Goal: Task Accomplishment & Management: Manage account settings

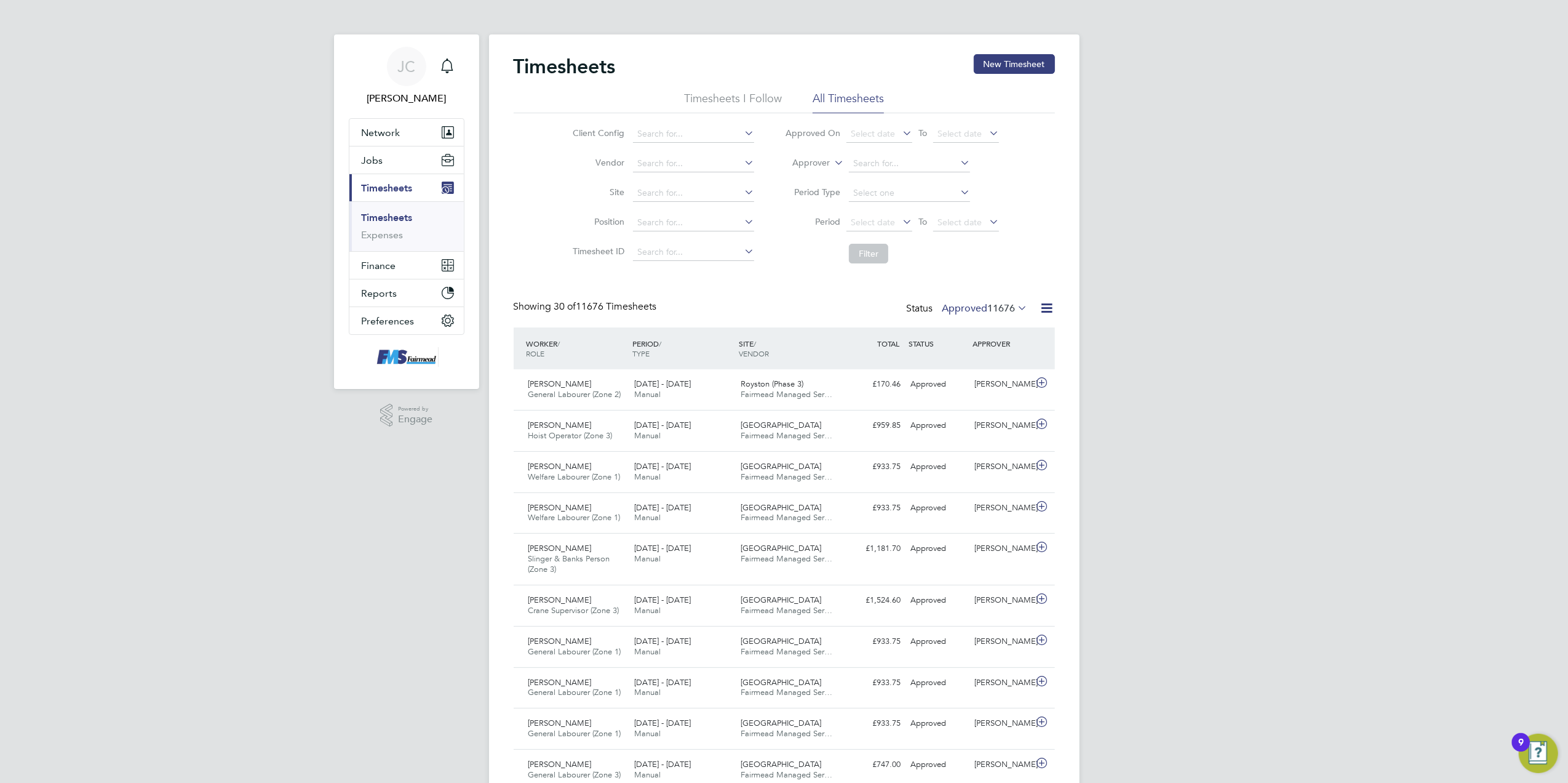
drag, startPoint x: 870, startPoint y: 219, endPoint x: 883, endPoint y: 276, distance: 58.5
click at [870, 219] on span "Select date" at bounding box center [873, 222] width 44 height 11
click at [869, 615] on span "22" at bounding box center [866, 627] width 23 height 23
click at [977, 217] on span "Select date" at bounding box center [959, 222] width 44 height 11
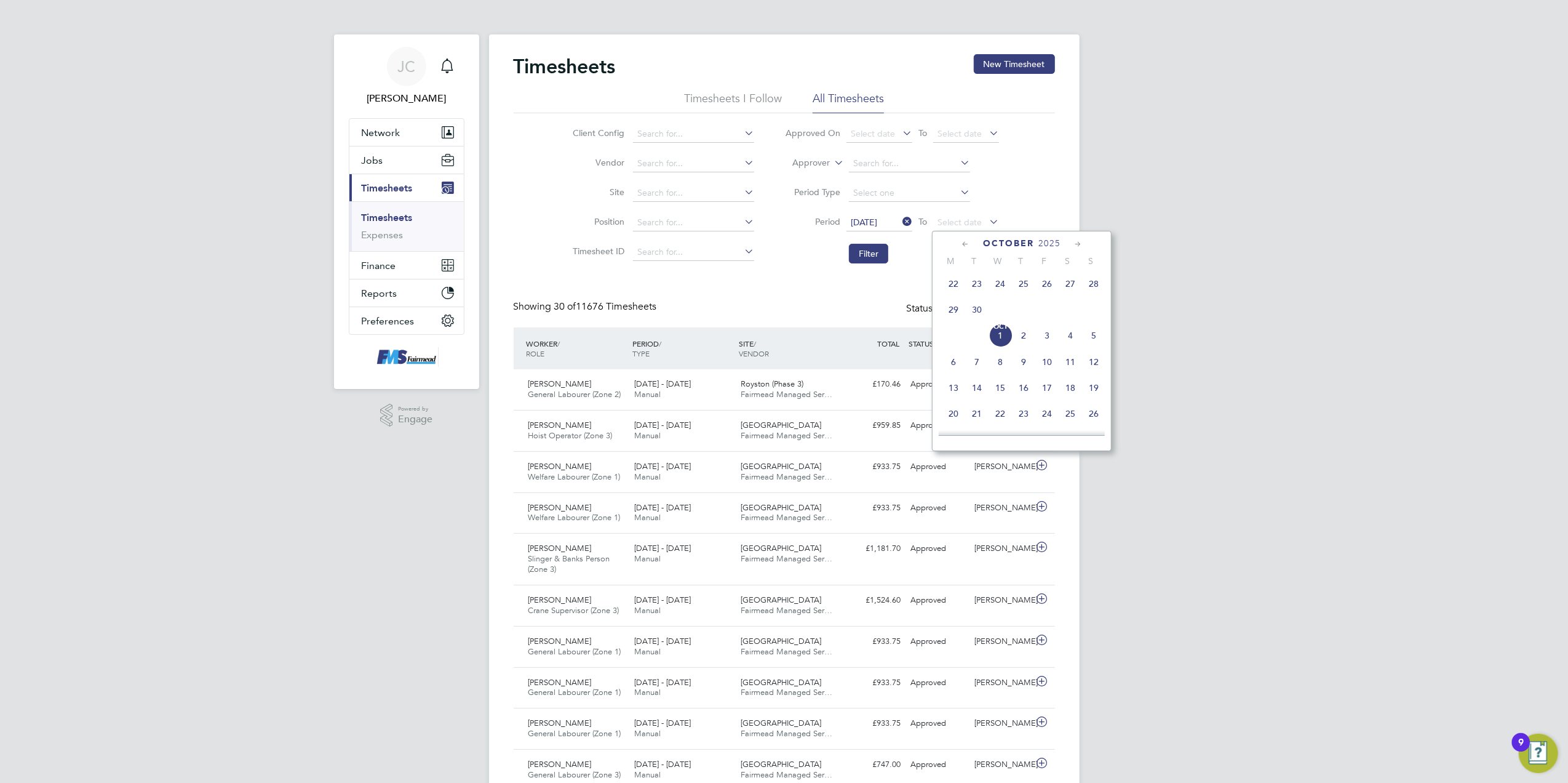
click at [1096, 288] on span "28" at bounding box center [1094, 284] width 23 height 23
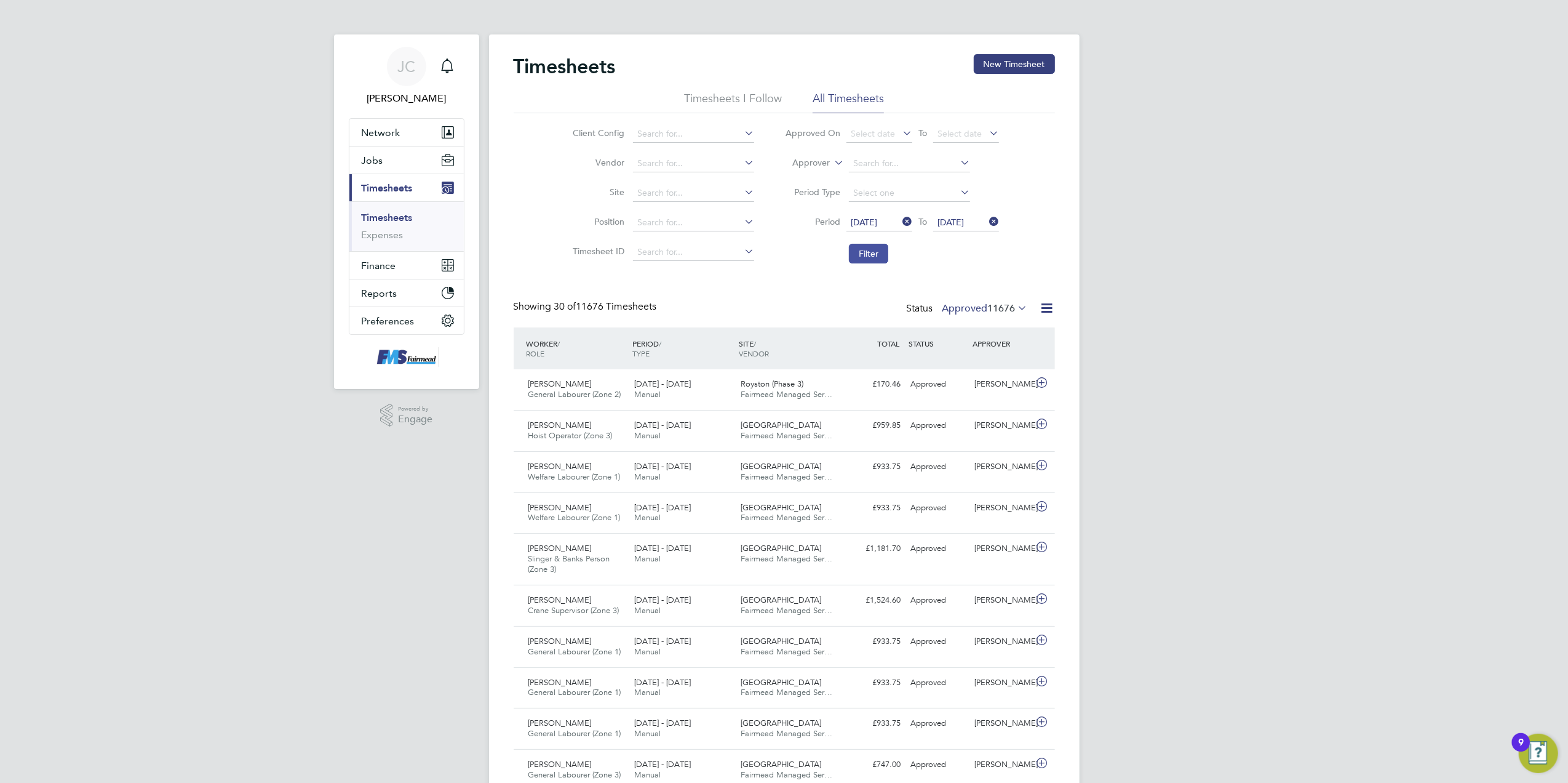
click at [886, 249] on button "Filter" at bounding box center [869, 254] width 40 height 20
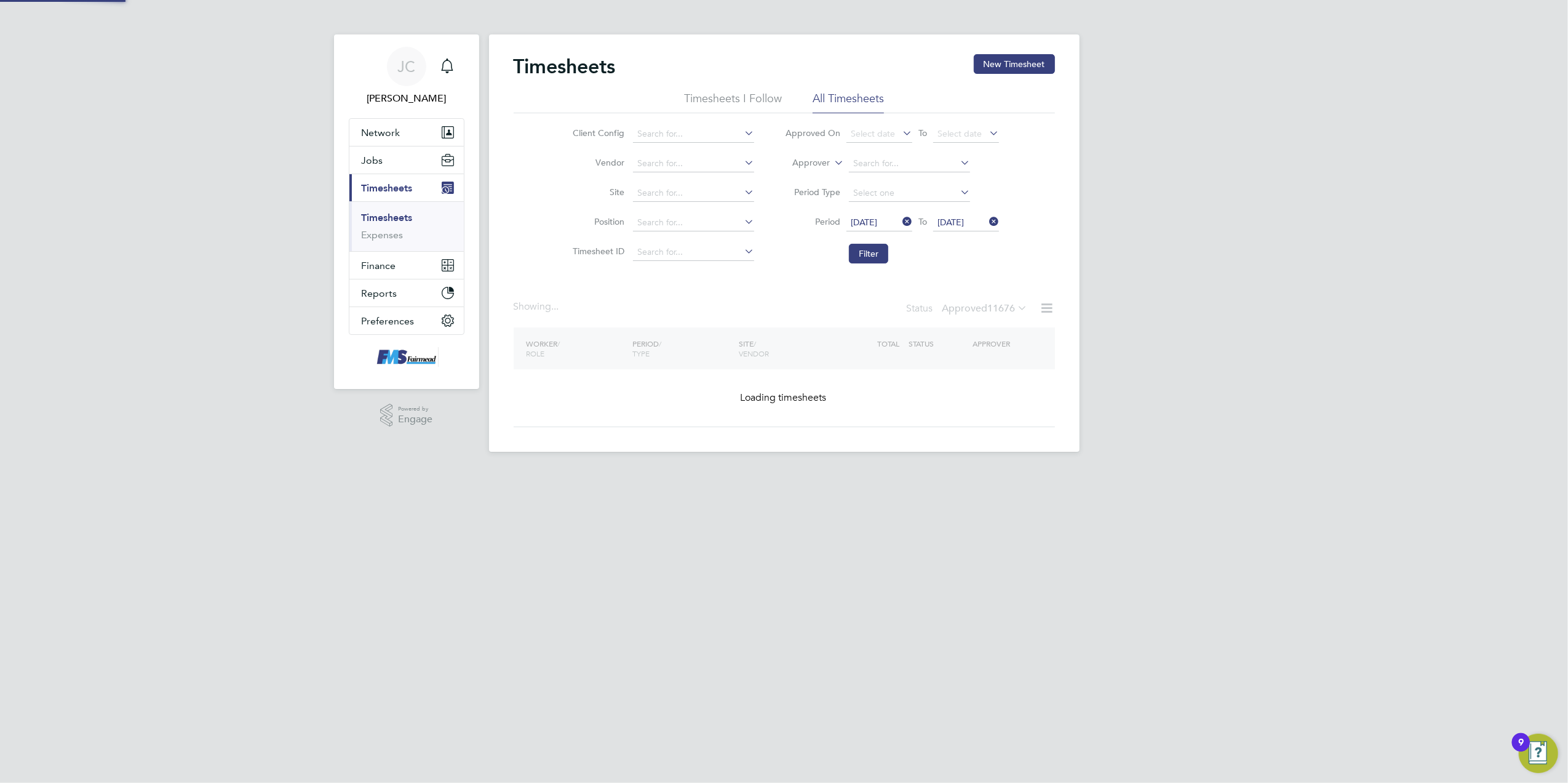
click at [1143, 325] on div "[PERSON_NAME] Notifications Applications: Network Team Members Businesses Sites…" at bounding box center [784, 236] width 1568 height 471
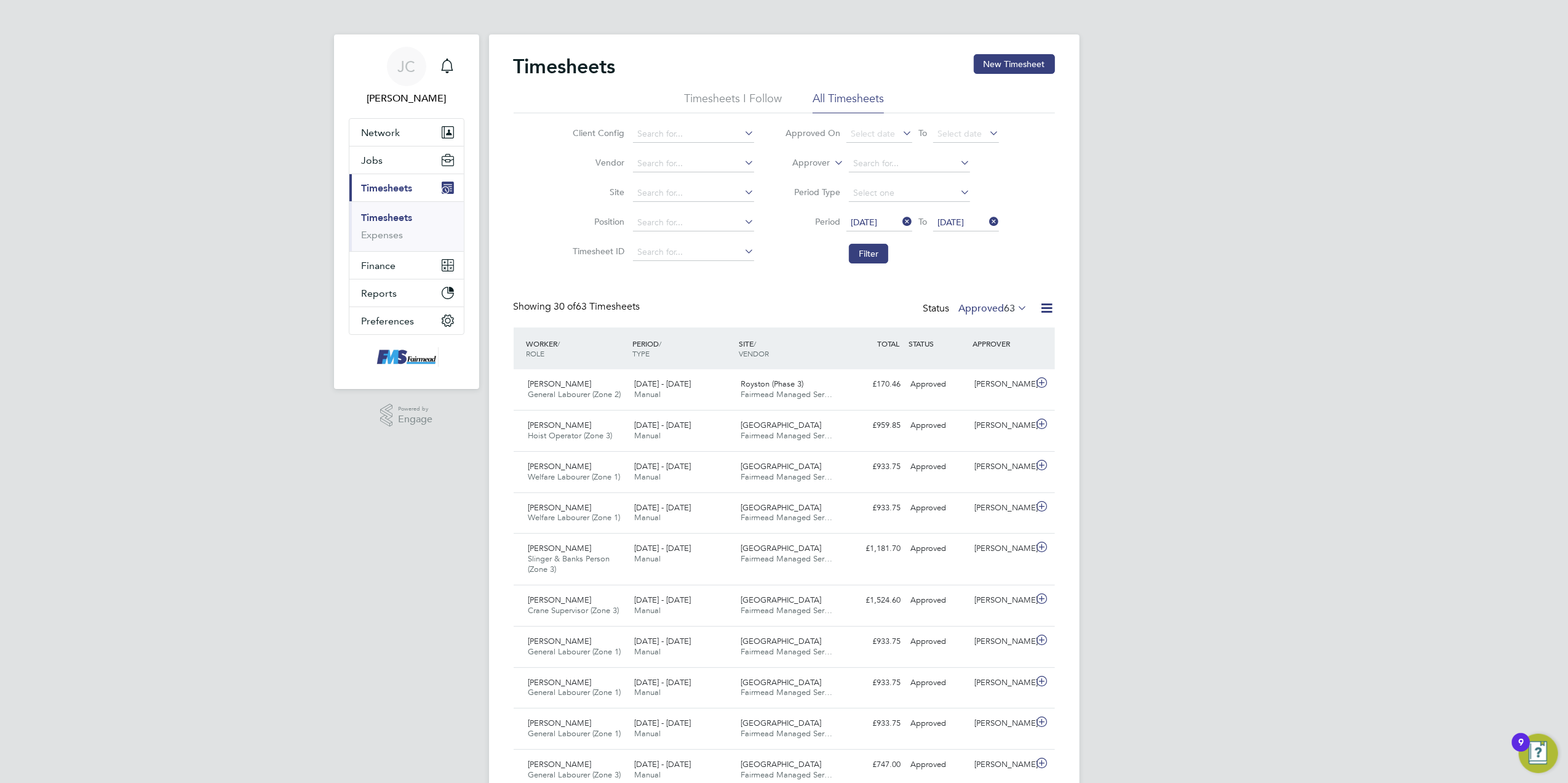
click at [989, 311] on label "Approved 63" at bounding box center [993, 308] width 69 height 13
click at [1007, 310] on span "63" at bounding box center [1010, 308] width 11 height 13
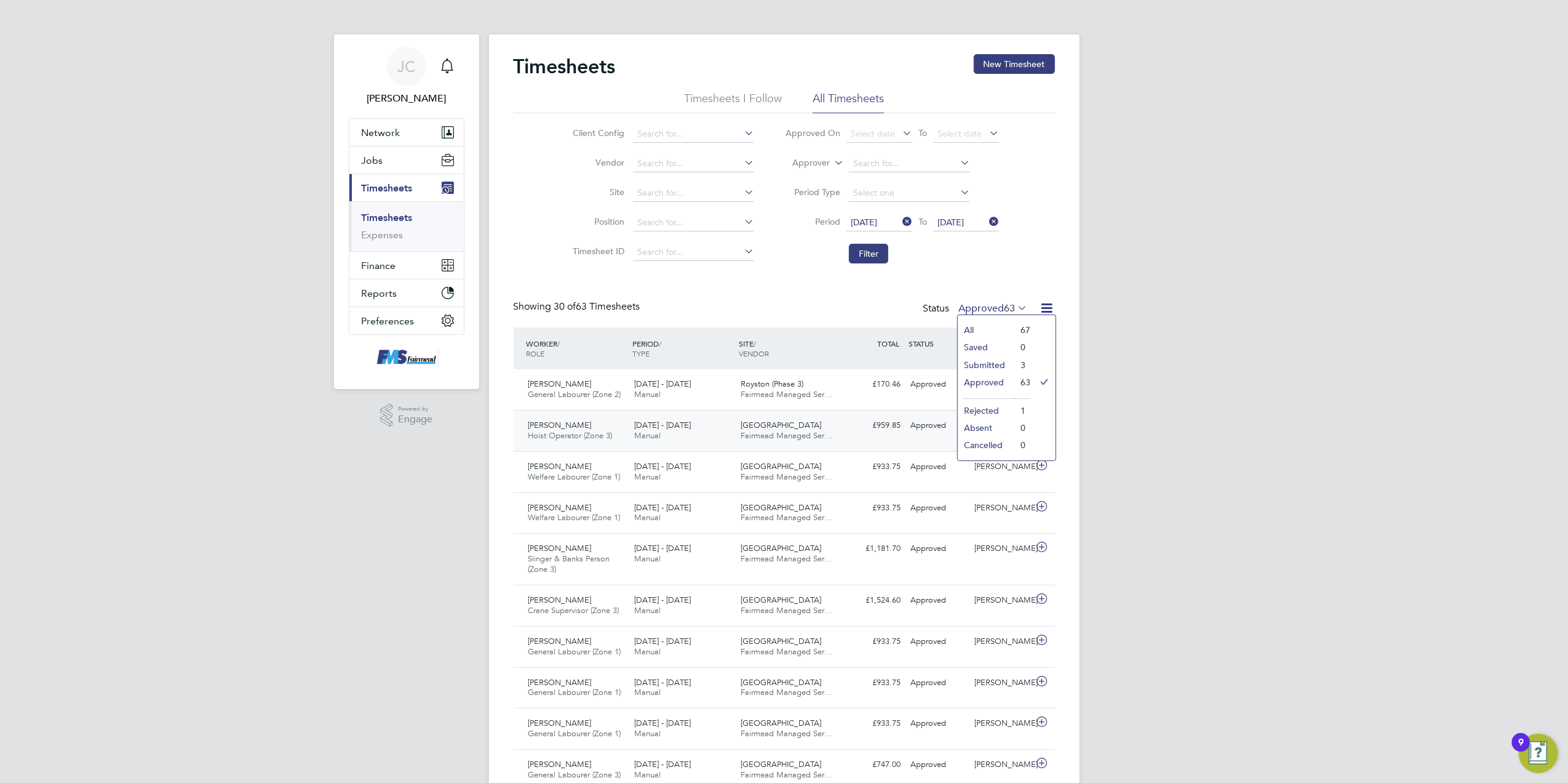
drag, startPoint x: 1265, startPoint y: 505, endPoint x: 974, endPoint y: 430, distance: 300.5
click at [991, 306] on label "Approved 63" at bounding box center [993, 308] width 69 height 13
click at [994, 381] on li "Approved" at bounding box center [986, 381] width 57 height 17
click at [1044, 311] on icon at bounding box center [1047, 307] width 15 height 15
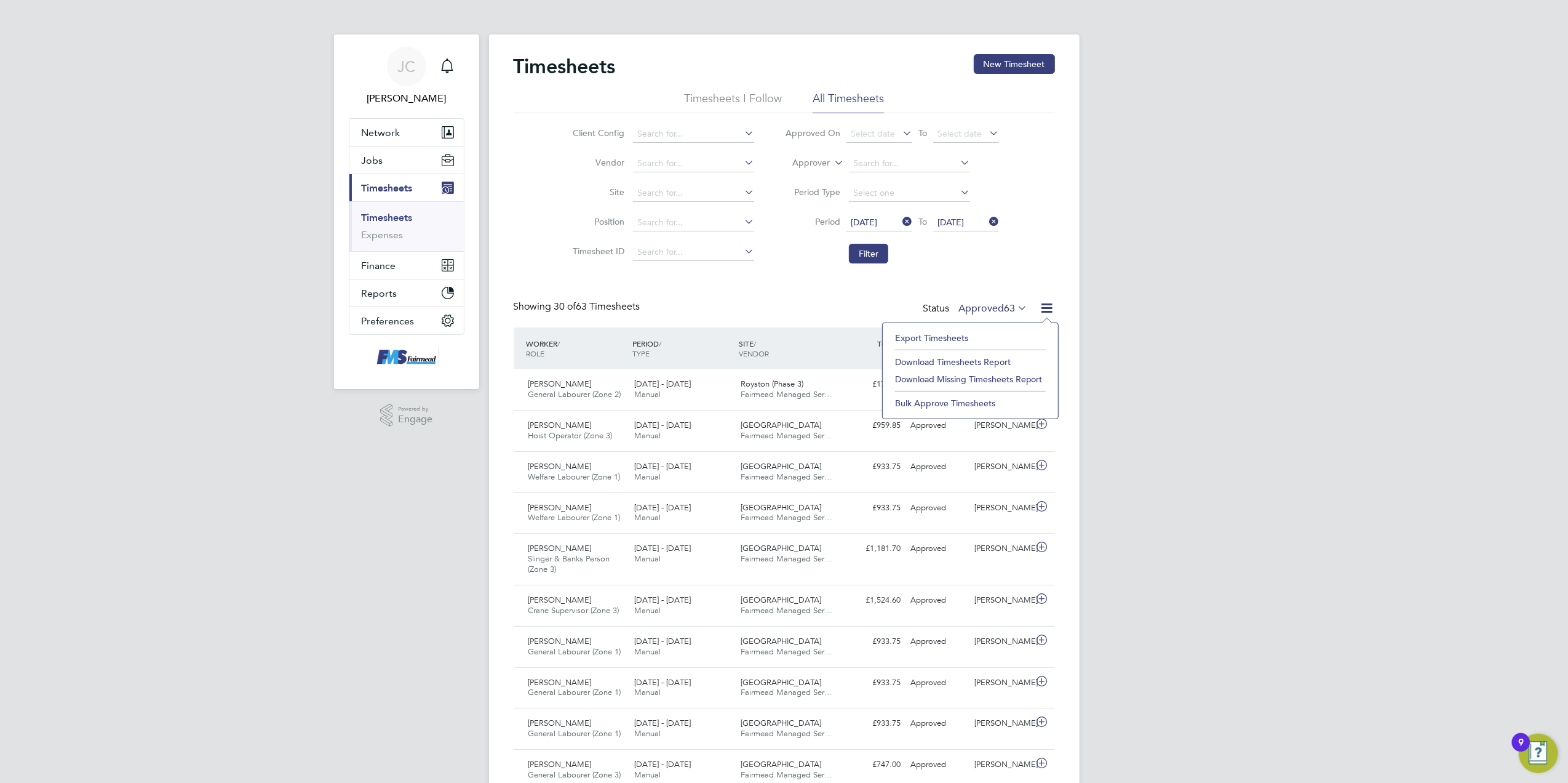
click at [975, 350] on li at bounding box center [970, 348] width 151 height 4
click at [977, 358] on li "Download Timesheets Report" at bounding box center [970, 361] width 163 height 17
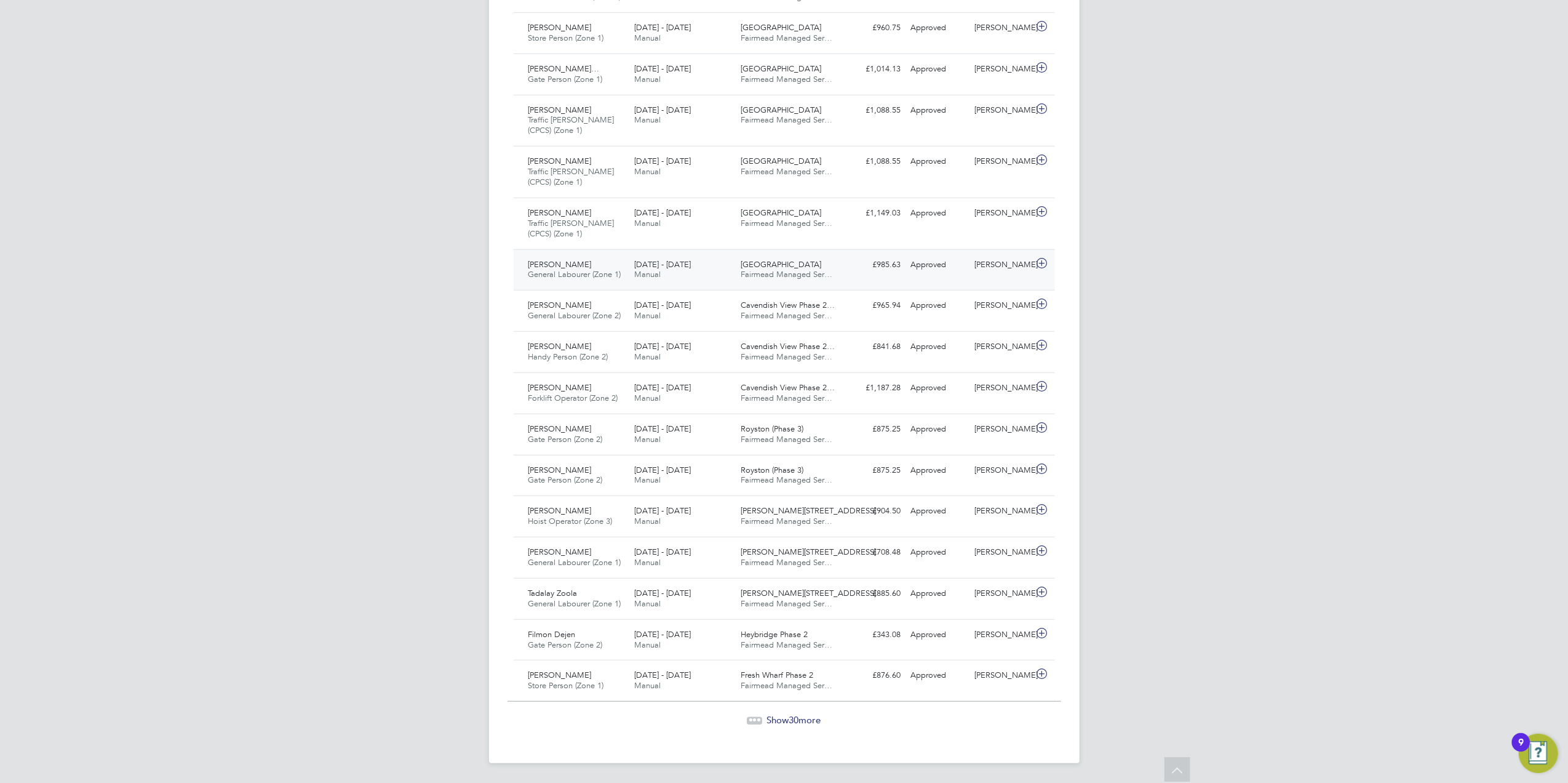
scroll to position [948, 0]
click at [757, 719] on icon at bounding box center [758, 718] width 4 height 4
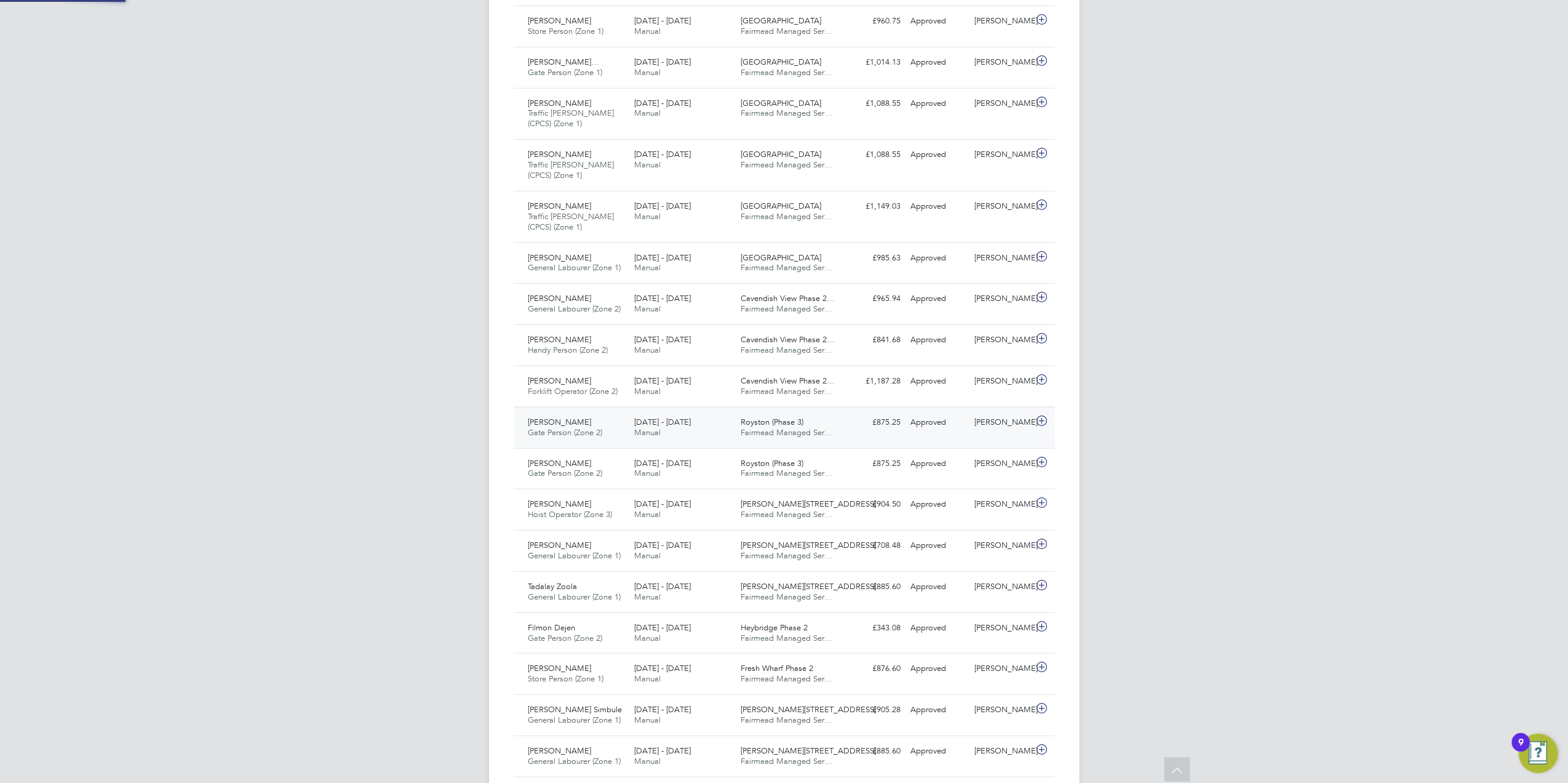
scroll to position [31, 107]
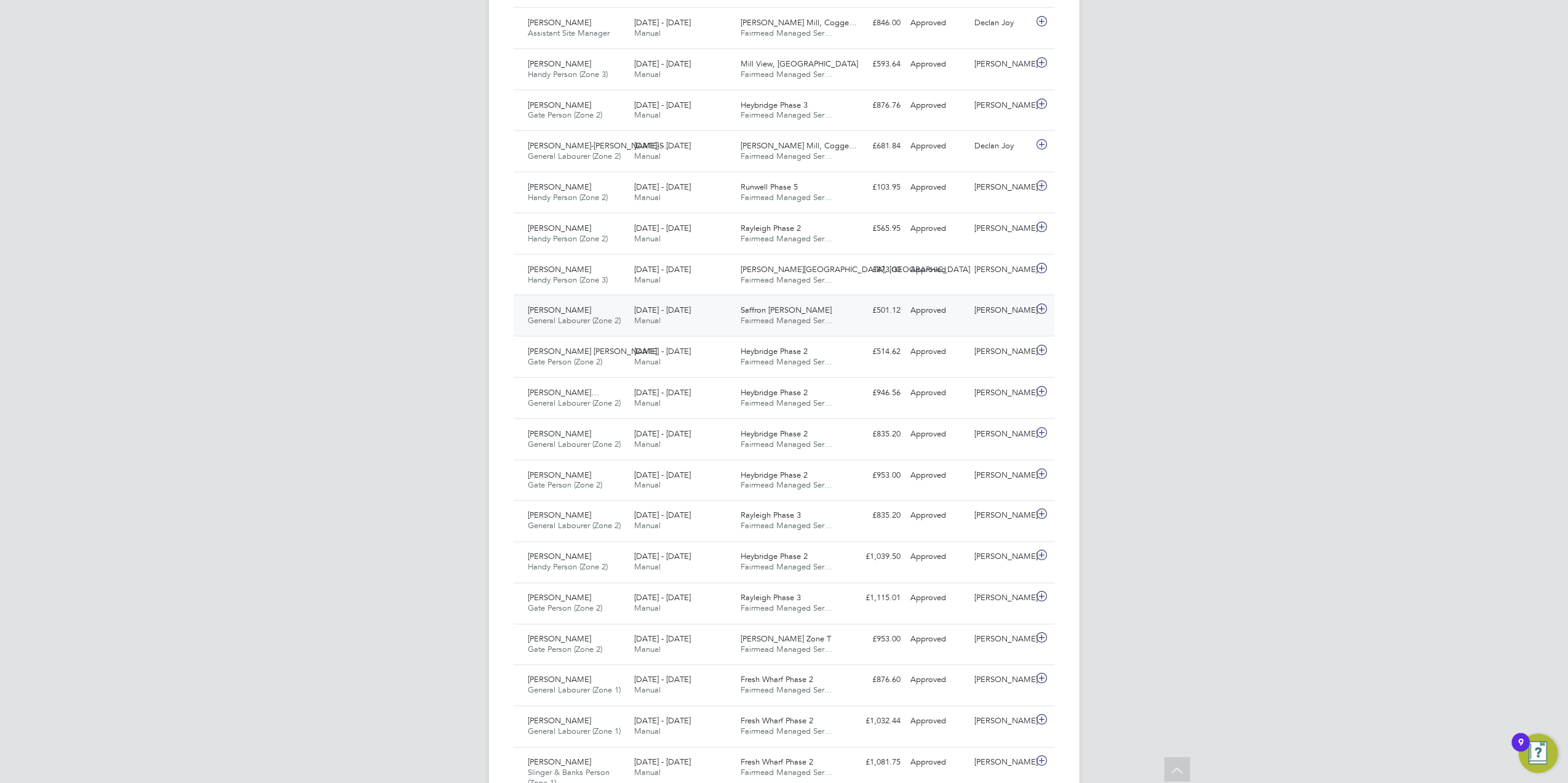
click at [606, 316] on div "[PERSON_NAME] General Labourer (Zone 2) [DATE] - [DATE]" at bounding box center [577, 316] width 106 height 31
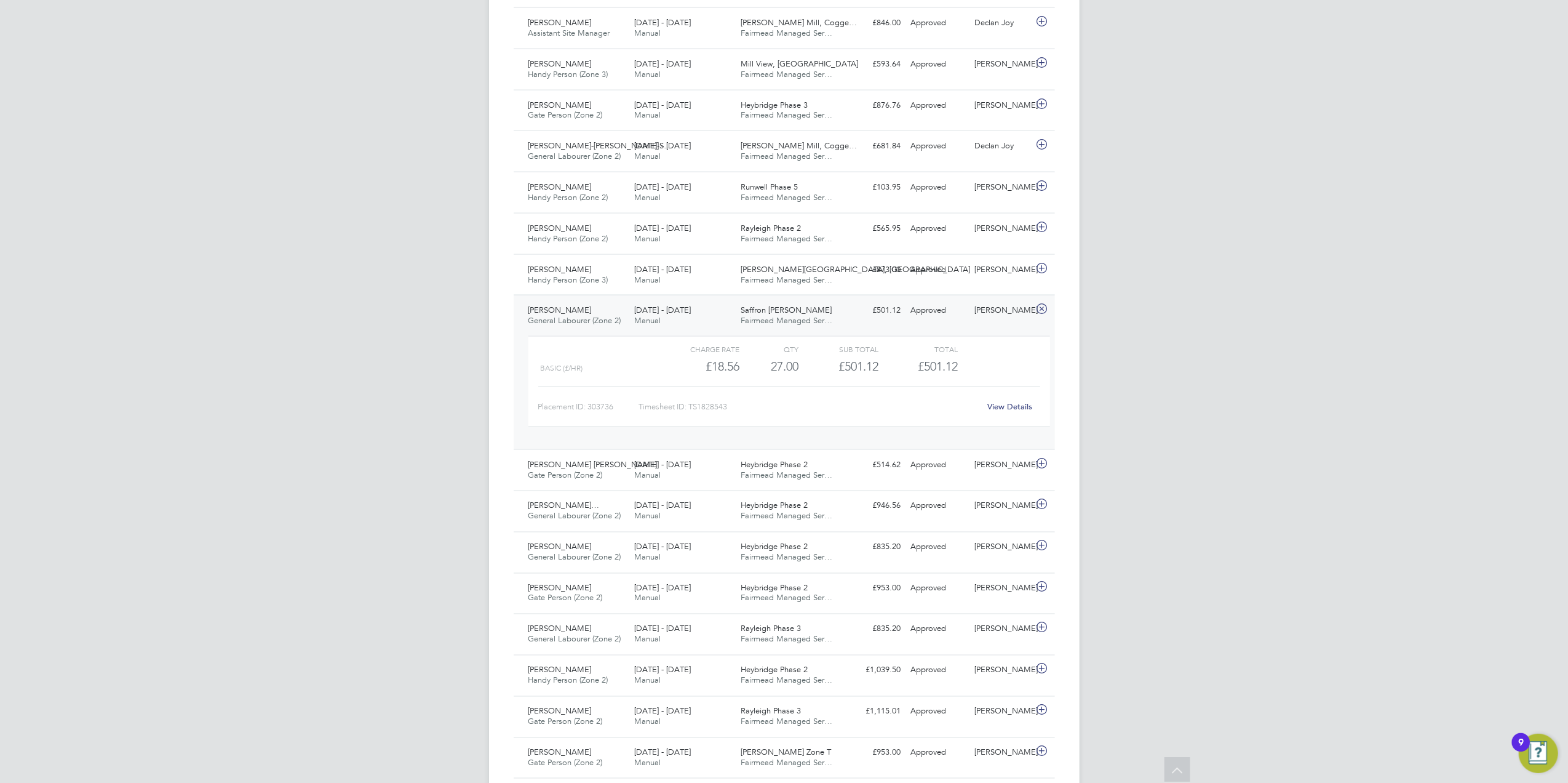
click at [1001, 412] on link "View Details" at bounding box center [1010, 406] width 45 height 11
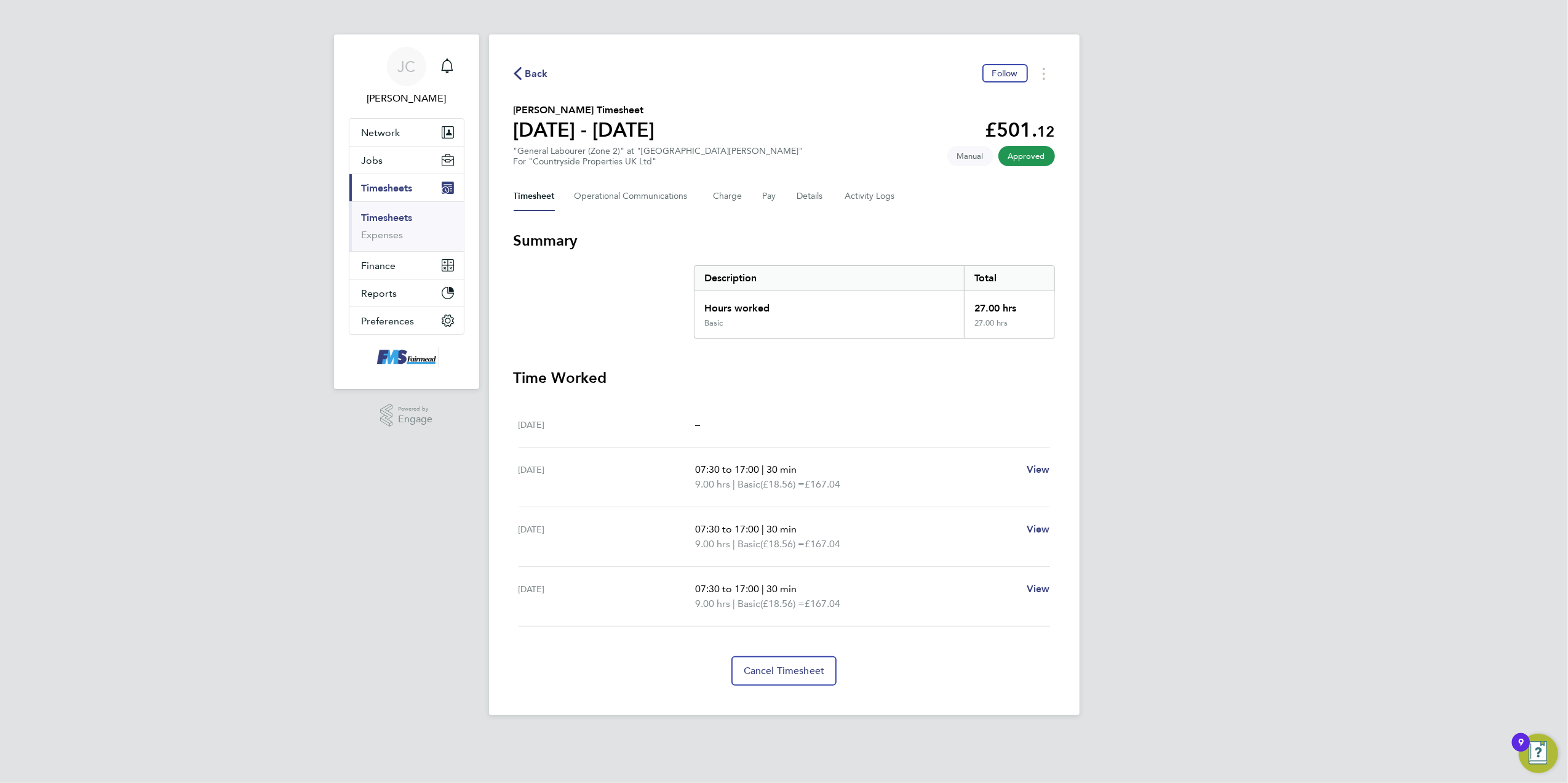
click at [1327, 337] on div "JC Joanne Conway Notifications Applications: Network Team Members Businesses Si…" at bounding box center [784, 367] width 1568 height 734
click at [537, 70] on span "Back" at bounding box center [536, 74] width 22 height 14
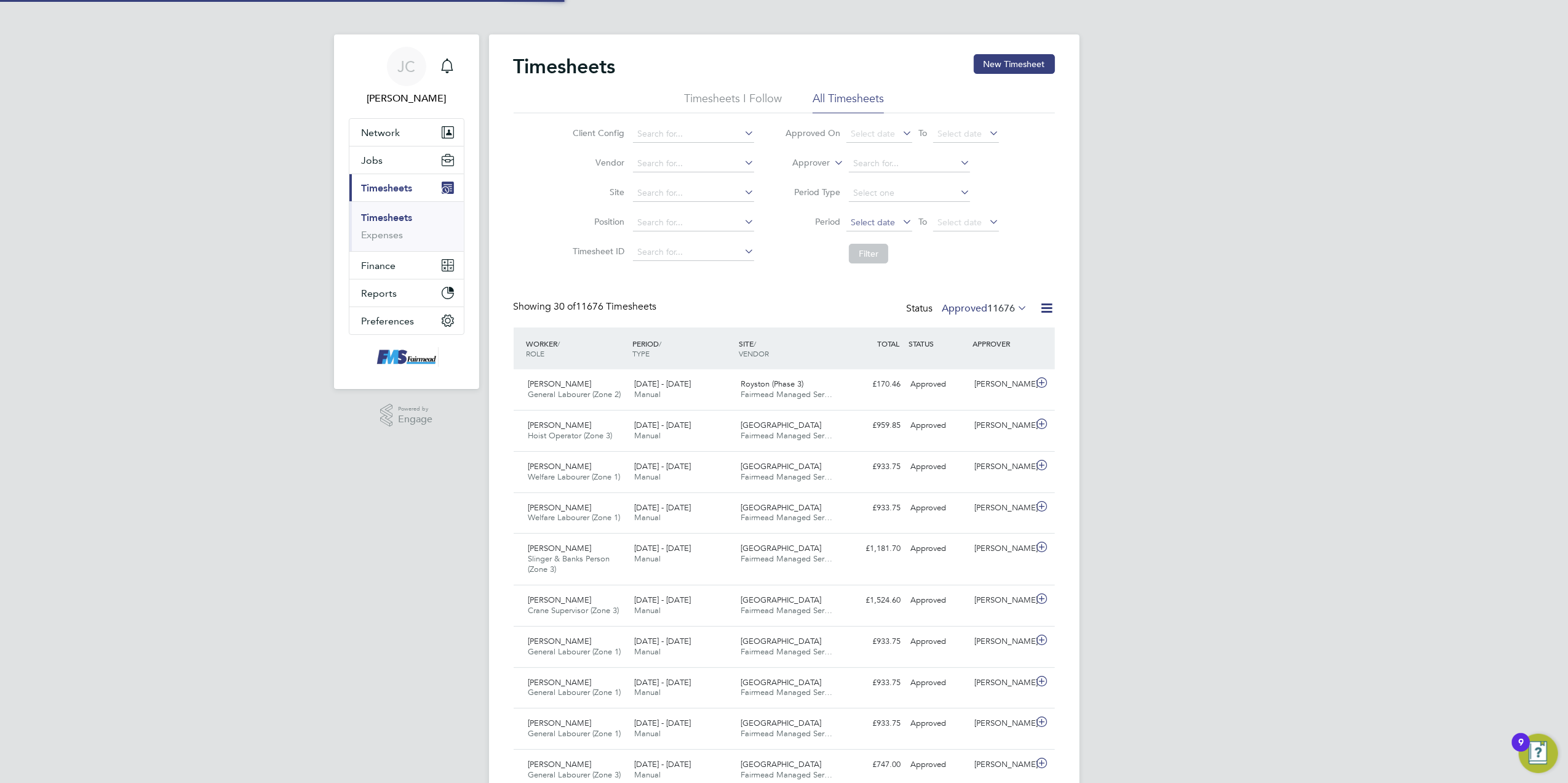
click at [890, 227] on span "Select date" at bounding box center [879, 223] width 66 height 16
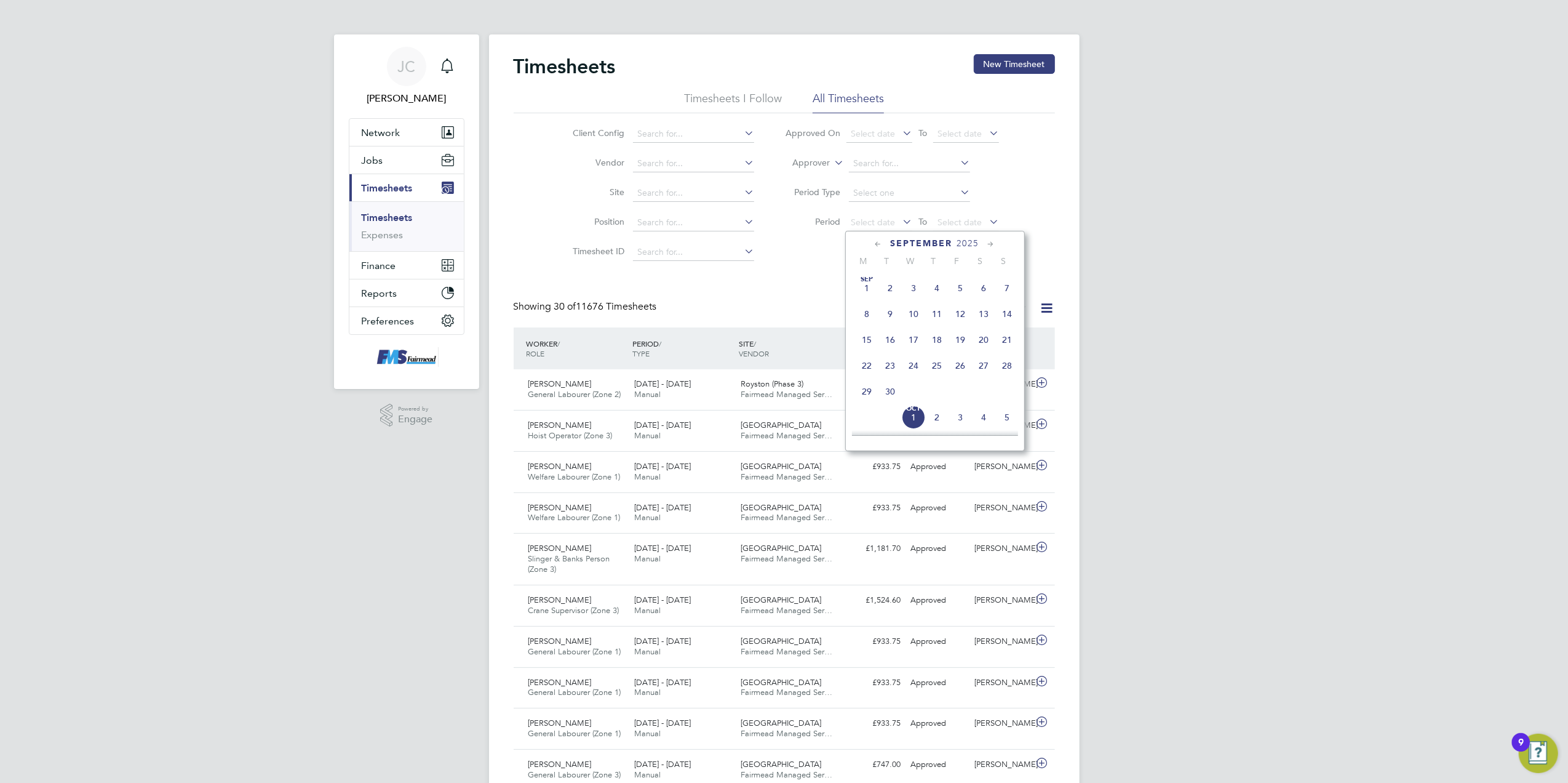
click at [864, 343] on span "15" at bounding box center [866, 340] width 23 height 23
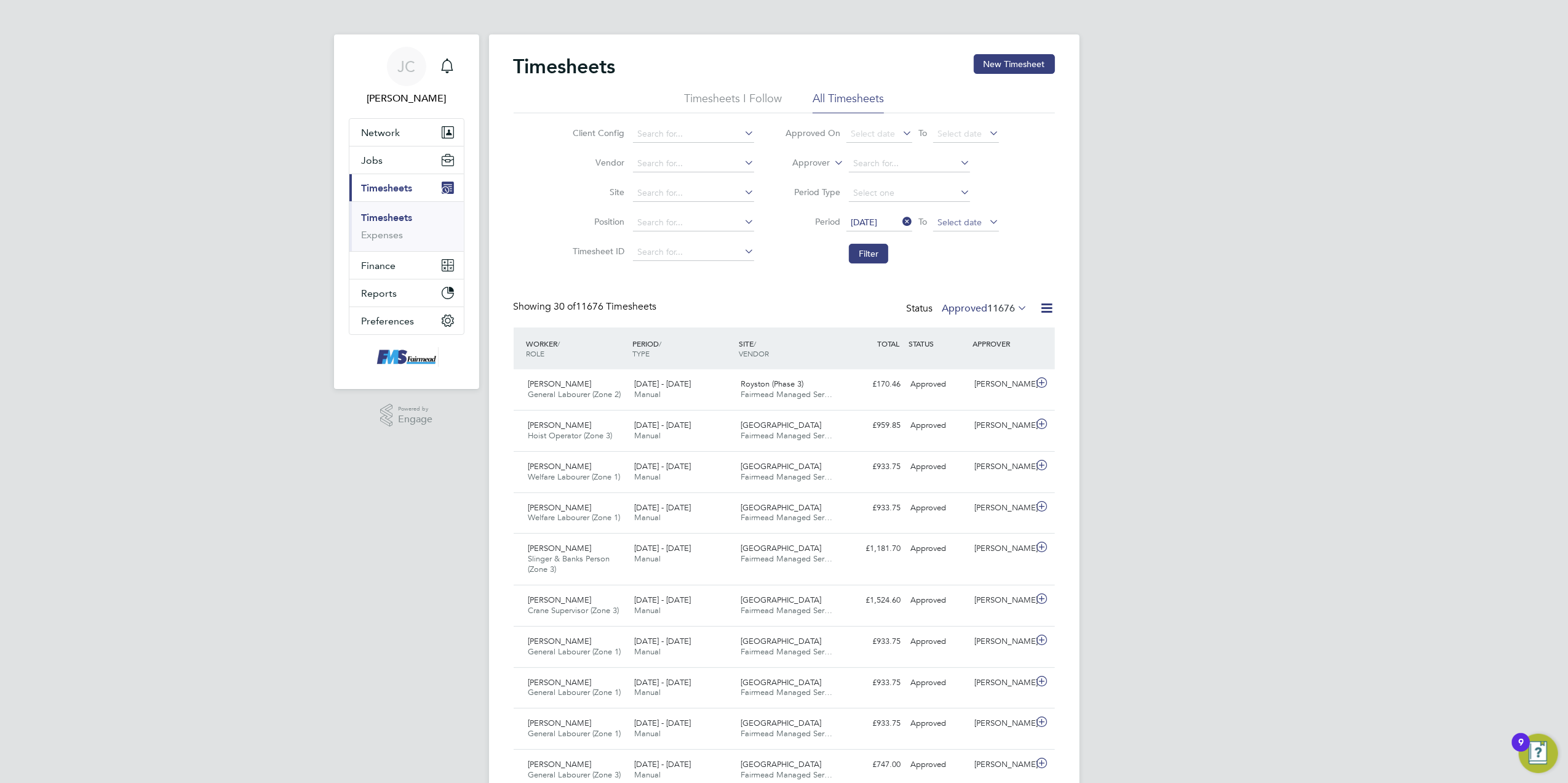
click at [970, 227] on span "Select date" at bounding box center [965, 223] width 66 height 16
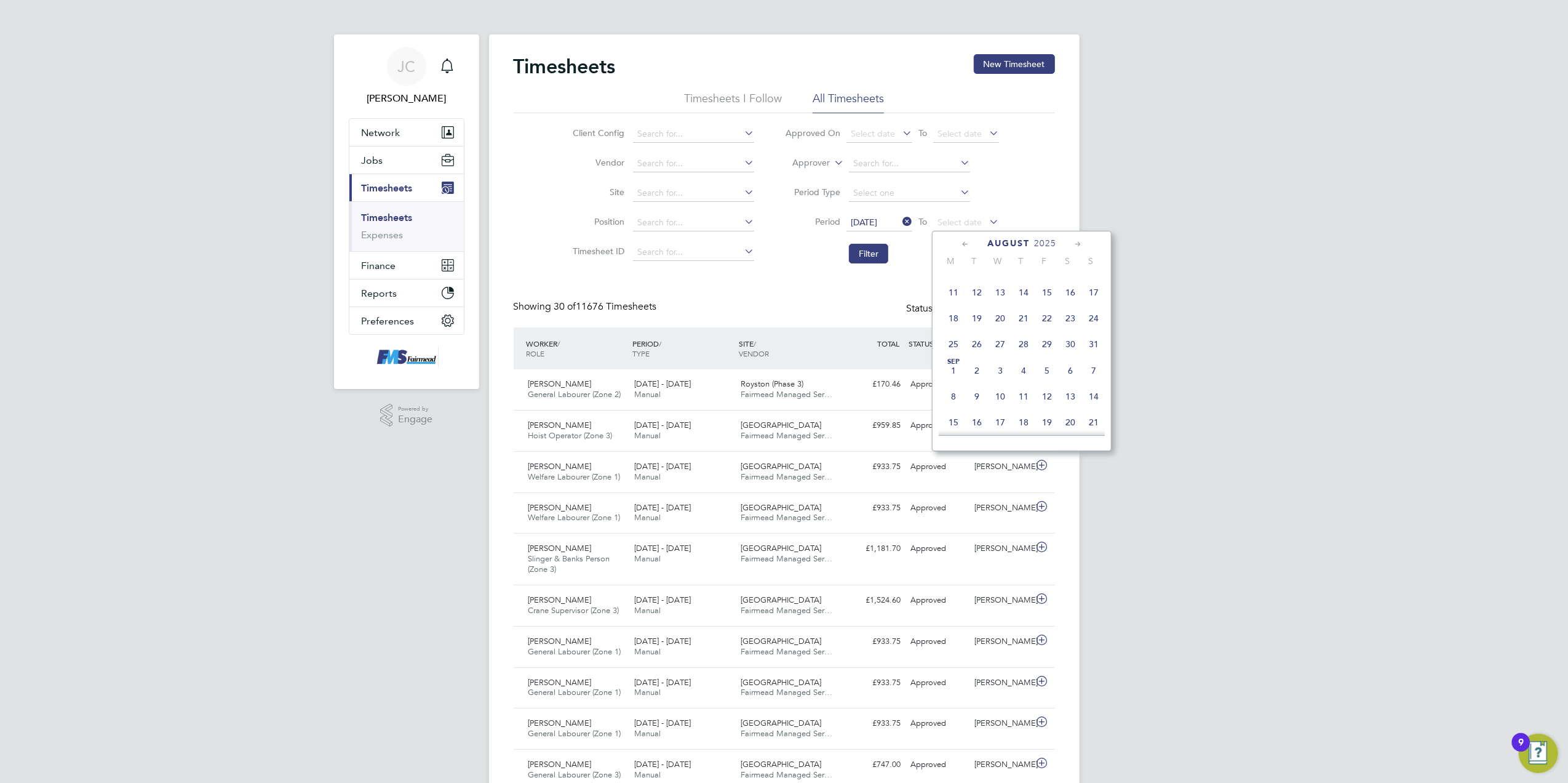
click at [1097, 423] on span "21" at bounding box center [1094, 423] width 23 height 23
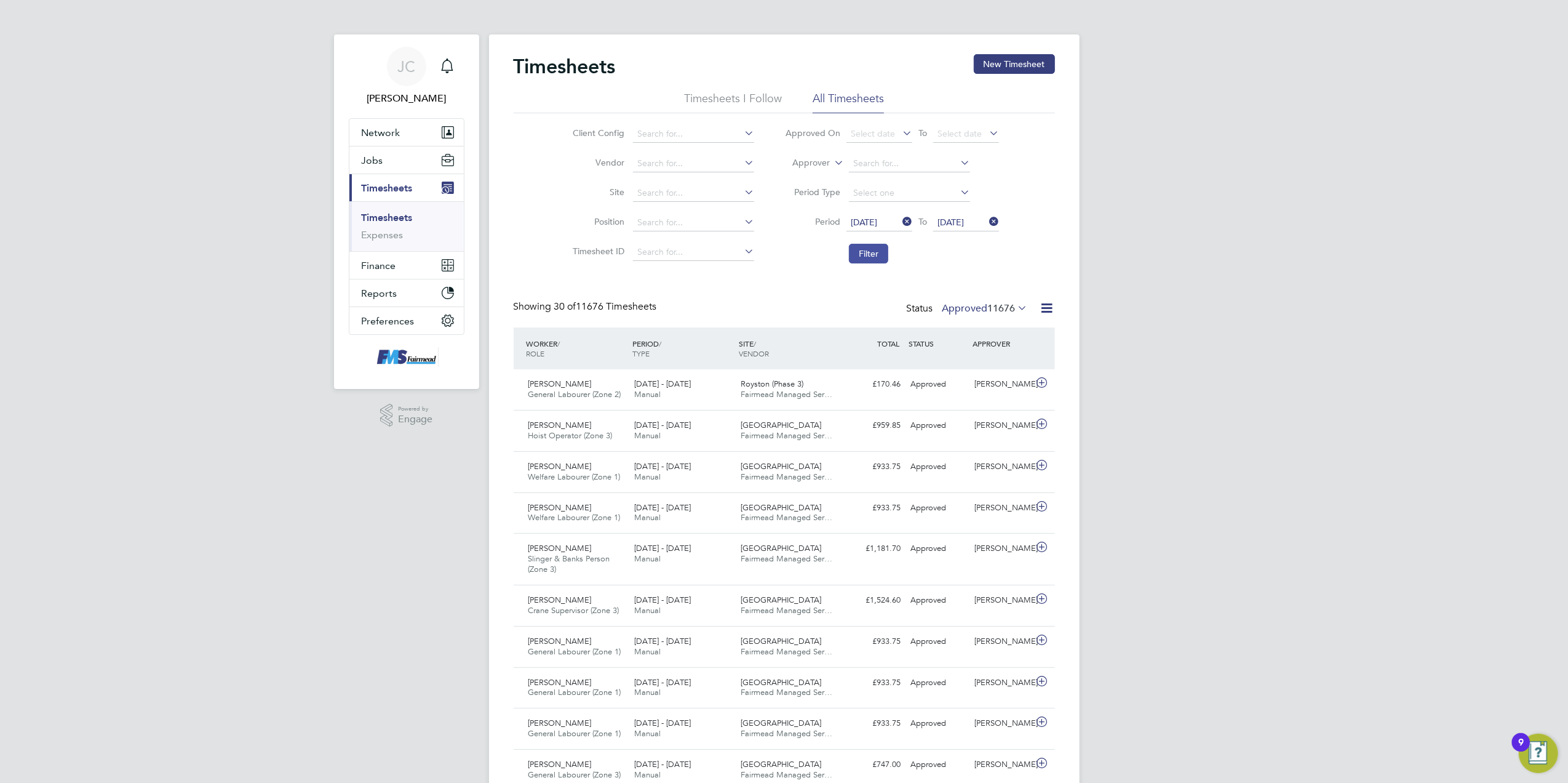
click at [872, 256] on button "Filter" at bounding box center [869, 254] width 40 height 20
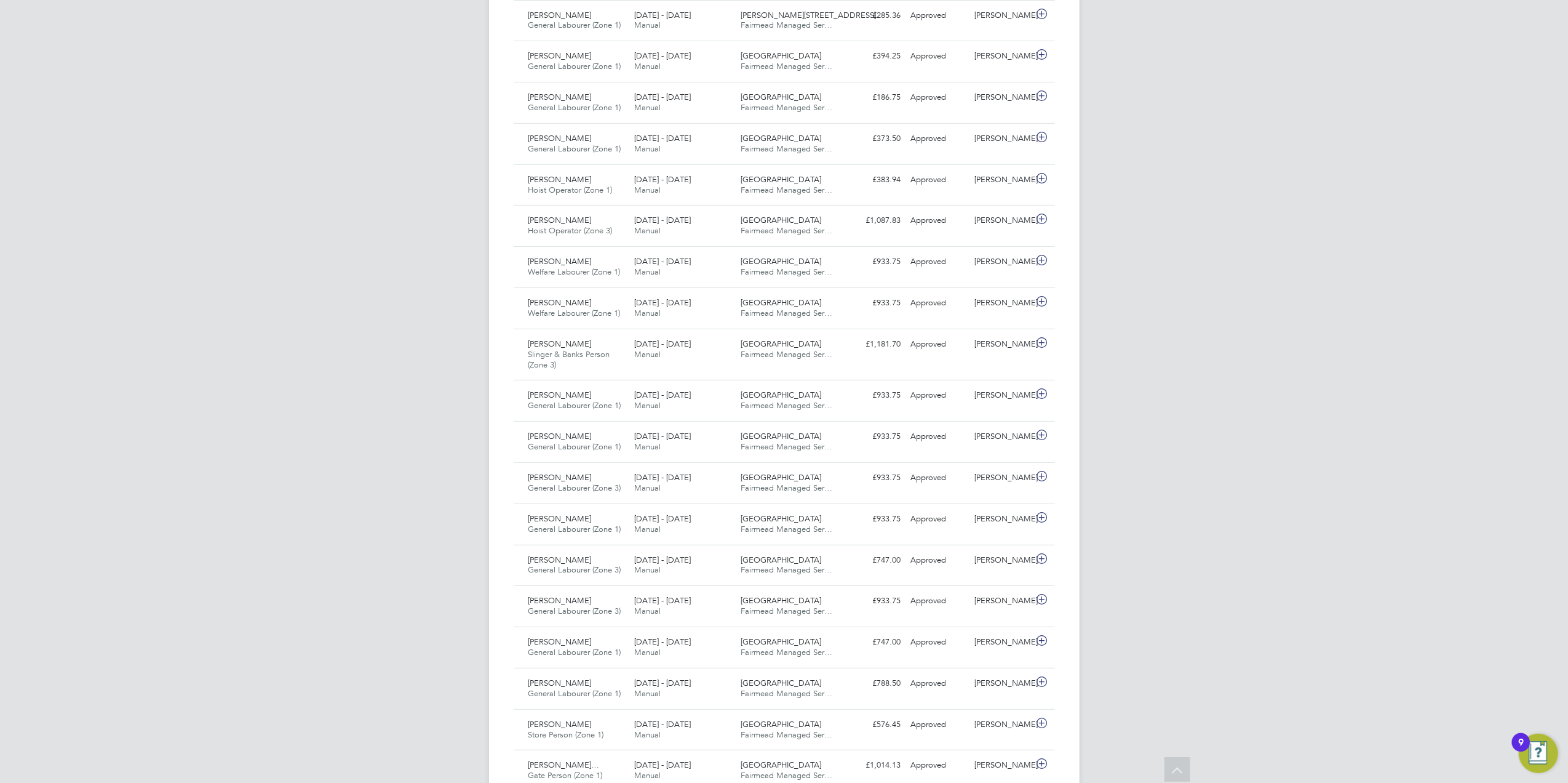
click at [1152, 480] on div "JC Joanne Conway Notifications Applications: Network Team Members Businesses Si…" at bounding box center [784, 375] width 1568 height 1735
click at [827, 234] on span "Fairmead Managed Ser…" at bounding box center [786, 231] width 92 height 11
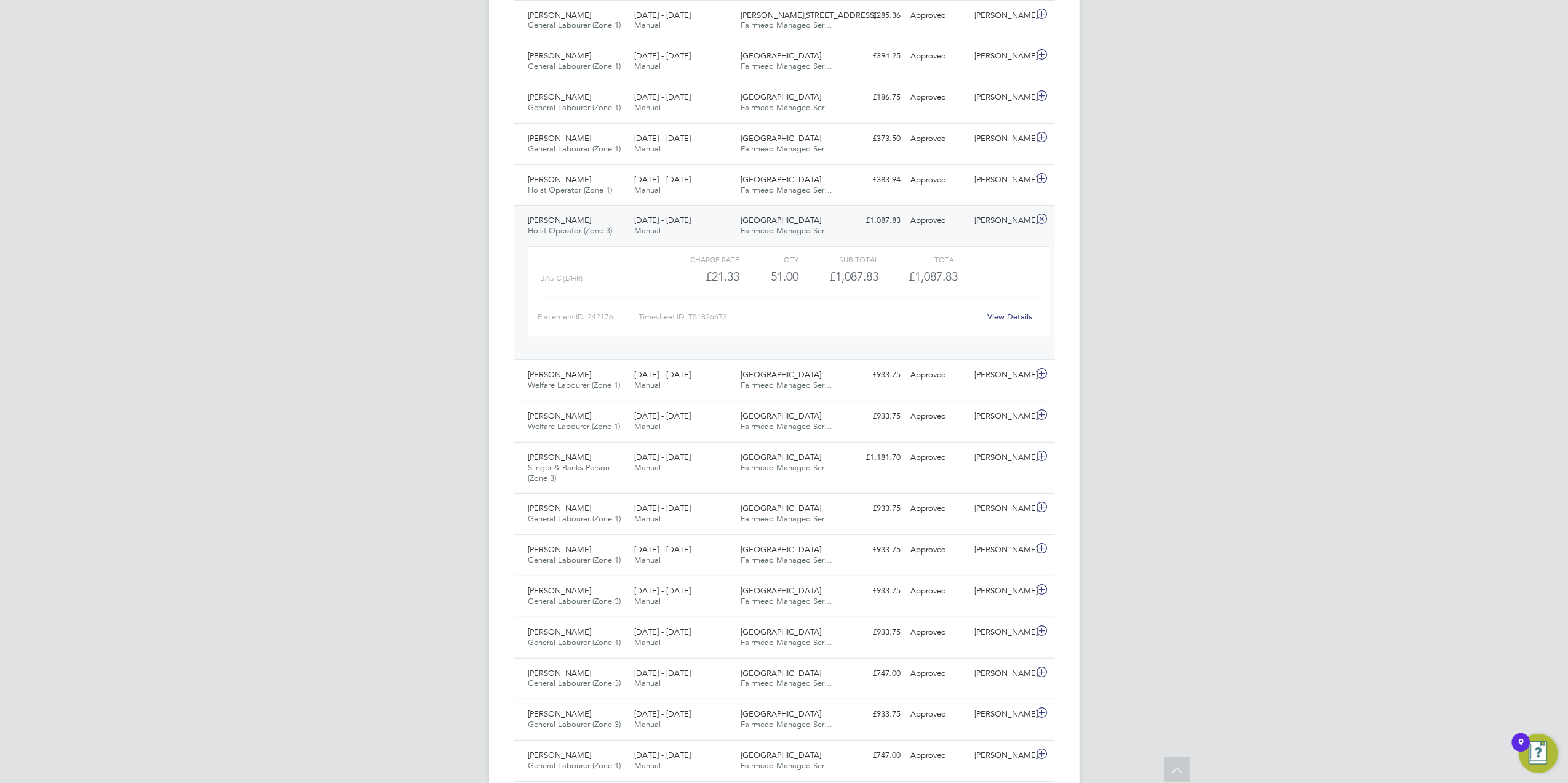
click at [1016, 308] on div "Placement ID: 242176 Timesheet ID: TS1826673 View Details" at bounding box center [789, 312] width 502 height 31
click at [1016, 311] on div "View Details" at bounding box center [1009, 317] width 60 height 20
drag, startPoint x: 1129, startPoint y: 363, endPoint x: 1112, endPoint y: 350, distance: 21.4
click at [1129, 363] on div "JC Joanne Conway Notifications Applications: Network Team Members Businesses Si…" at bounding box center [784, 432] width 1568 height 1848
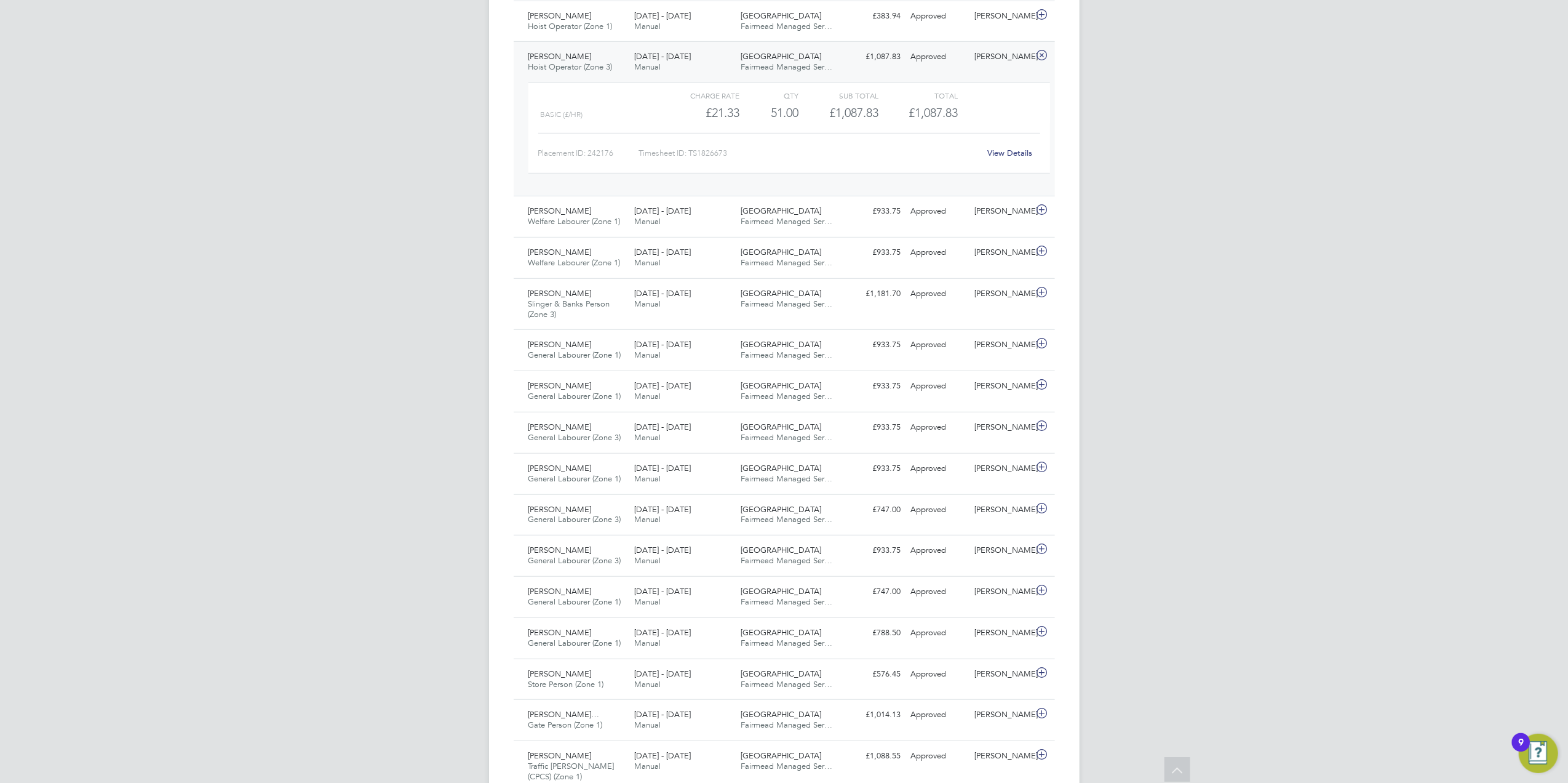
drag, startPoint x: 1288, startPoint y: 511, endPoint x: 1285, endPoint y: 522, distance: 11.4
click at [1288, 511] on div "JC Joanne Conway Notifications Applications: Network Team Members Businesses Si…" at bounding box center [784, 268] width 1568 height 1848
click at [999, 158] on link "View Details" at bounding box center [1010, 153] width 45 height 11
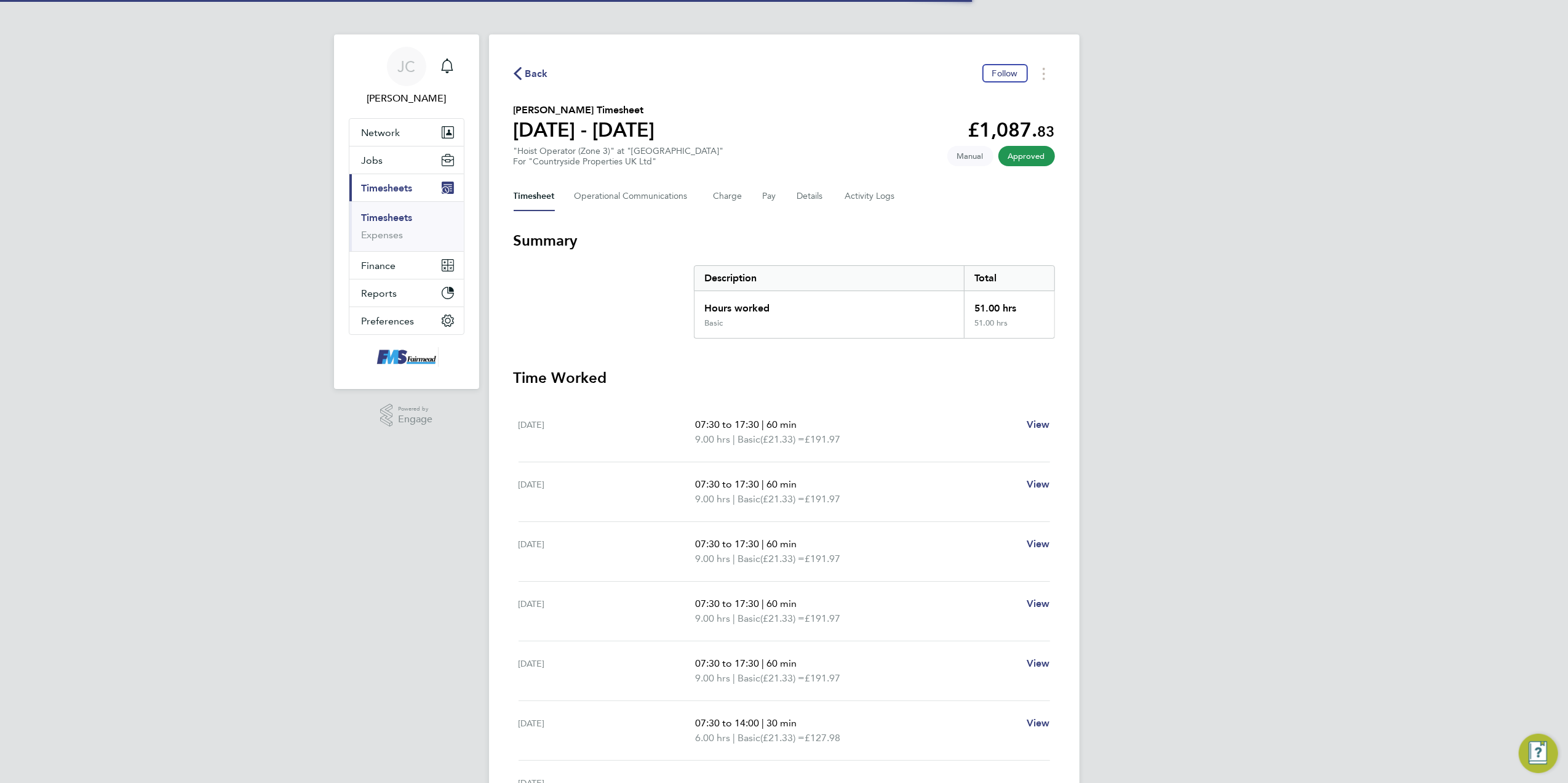
click at [1295, 389] on div "JC Joanne Conway Notifications Applications: Network Team Members Businesses Si…" at bounding box center [784, 457] width 1568 height 913
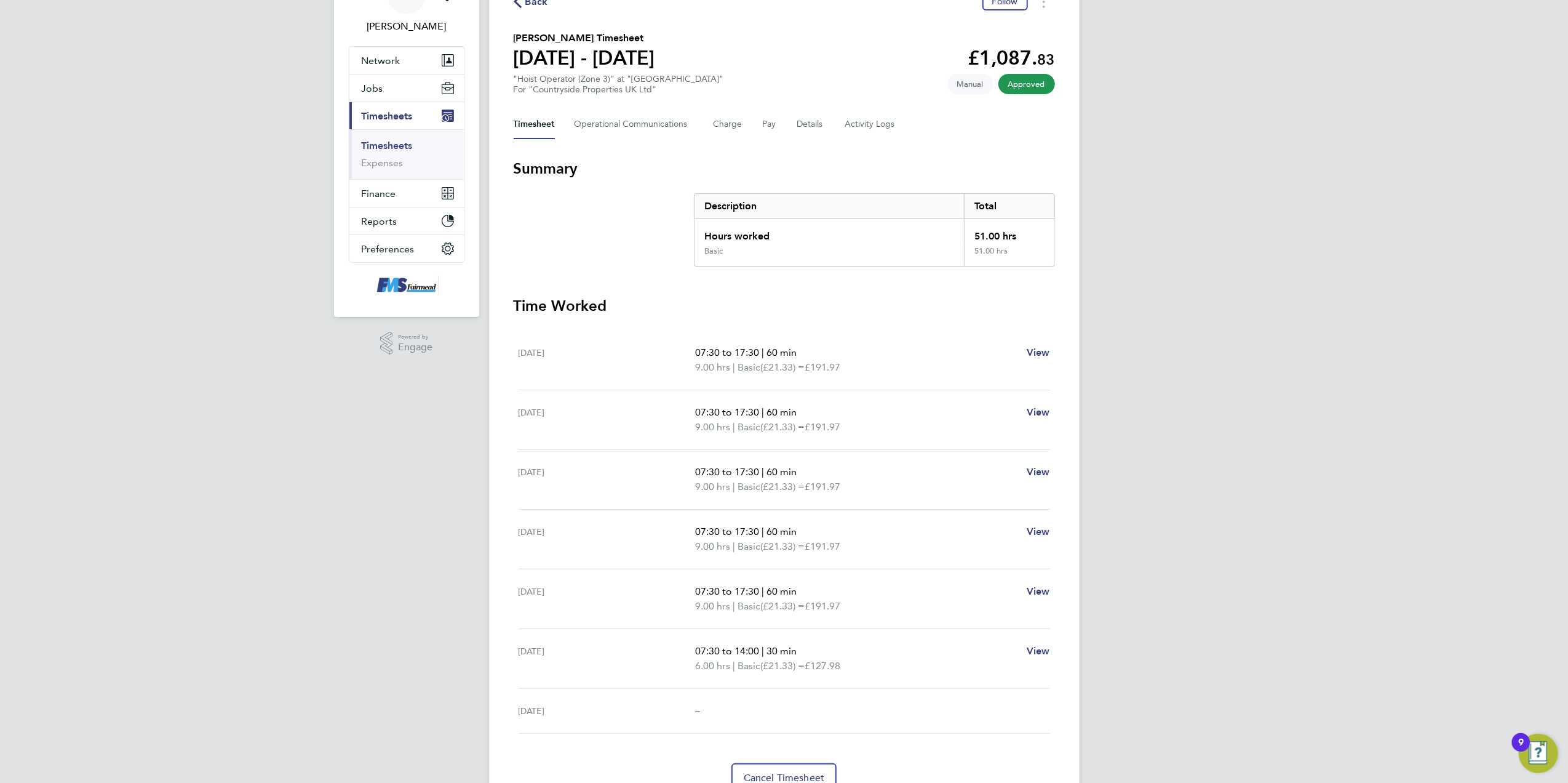
scroll to position [131, 0]
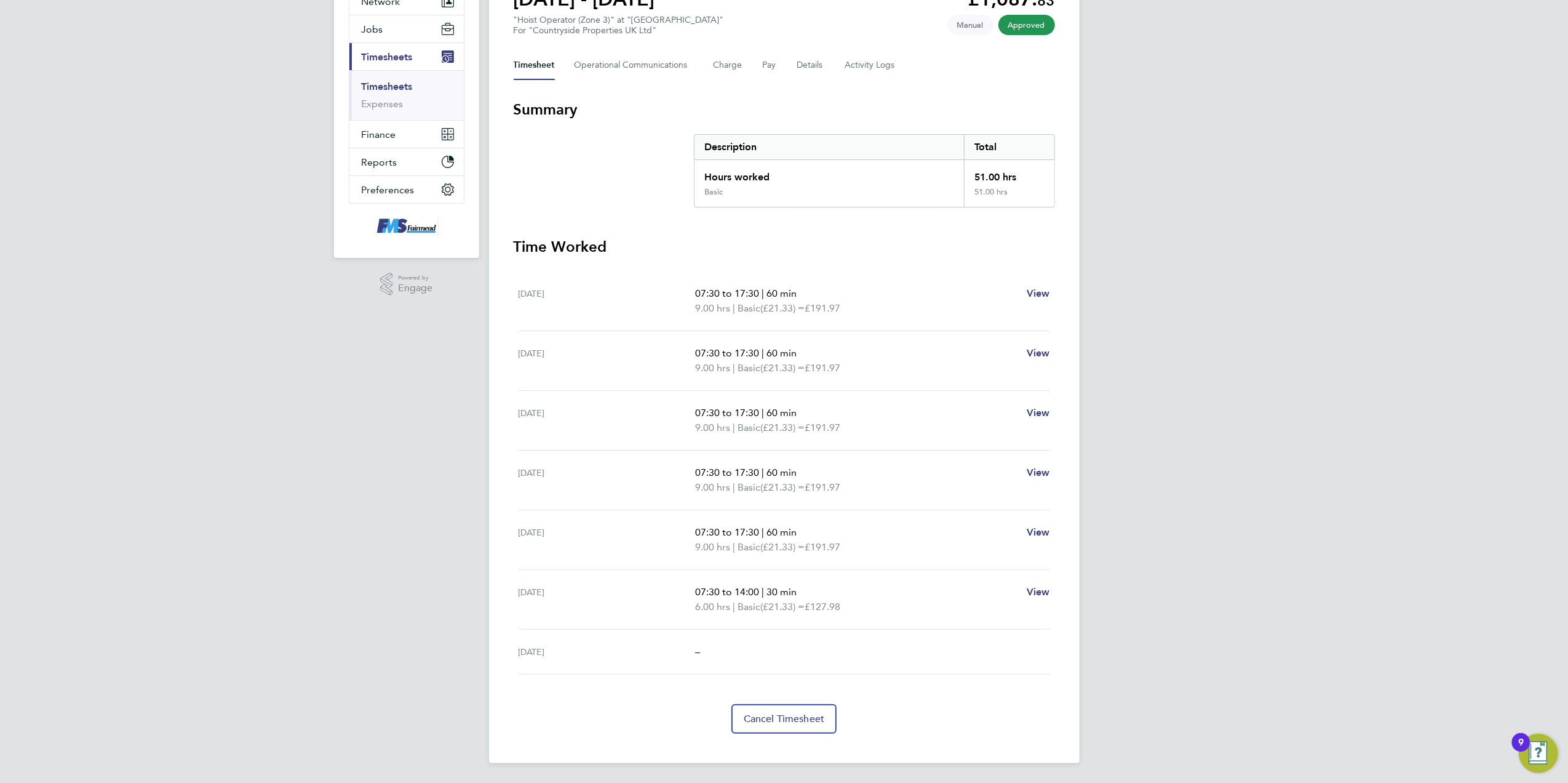
click at [1270, 503] on div "JC Joanne Conway Notifications Applications: Network Team Members Businesses Si…" at bounding box center [784, 325] width 1568 height 913
click at [1241, 560] on div "JC Joanne Conway Notifications Applications: Network Team Members Businesses Si…" at bounding box center [784, 325] width 1568 height 913
